Goal: Find specific page/section: Find specific page/section

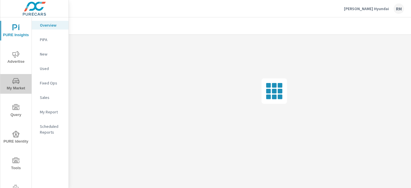
click at [18, 84] on icon "nav menu" at bounding box center [15, 80] width 7 height 7
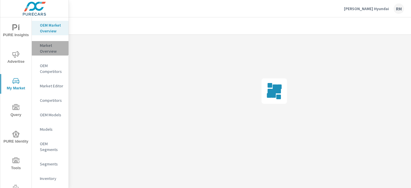
click at [50, 50] on p "Market Overview" at bounding box center [52, 48] width 24 height 12
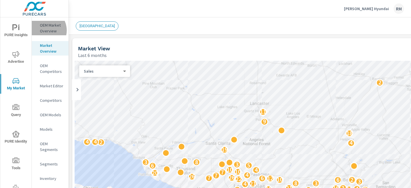
click at [42, 30] on p "OEM Market Overview" at bounding box center [52, 28] width 24 height 12
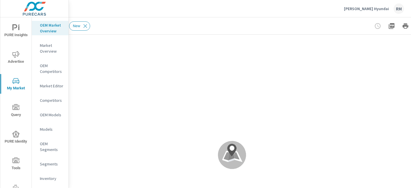
scroll to position [32, 61]
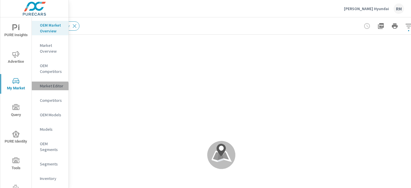
click at [49, 89] on p "Market Editor" at bounding box center [52, 86] width 24 height 6
